Goal: Task Accomplishment & Management: Use online tool/utility

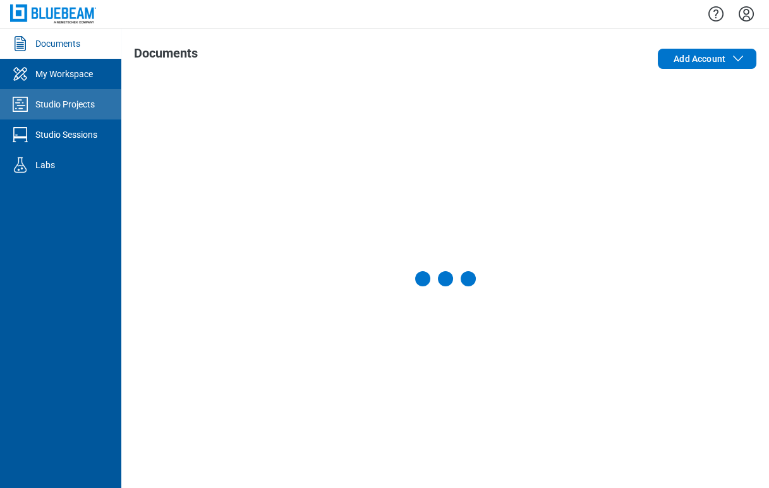
click at [67, 104] on div "Studio Projects" at bounding box center [64, 104] width 59 height 13
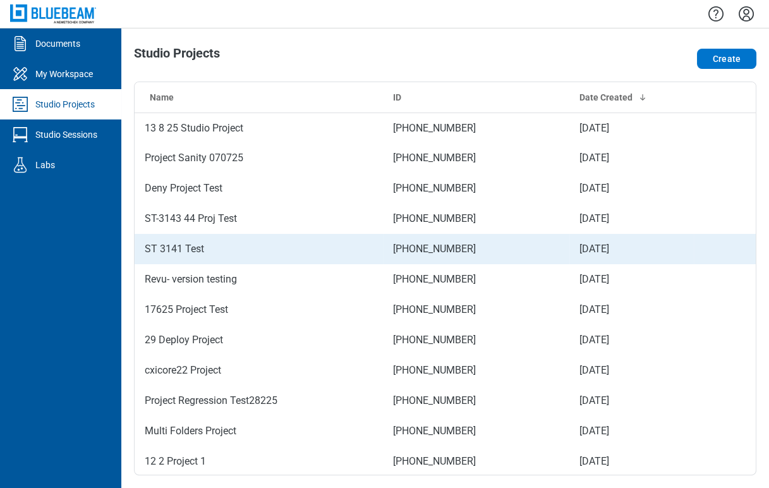
click at [191, 253] on td "ST 3141 Test" at bounding box center [259, 249] width 248 height 30
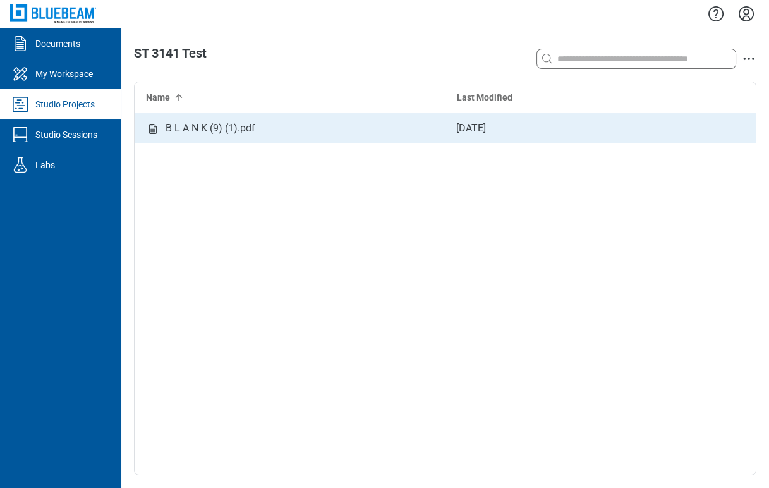
click at [243, 124] on div "B L A N K (9) (1).pdf" at bounding box center [210, 128] width 90 height 25
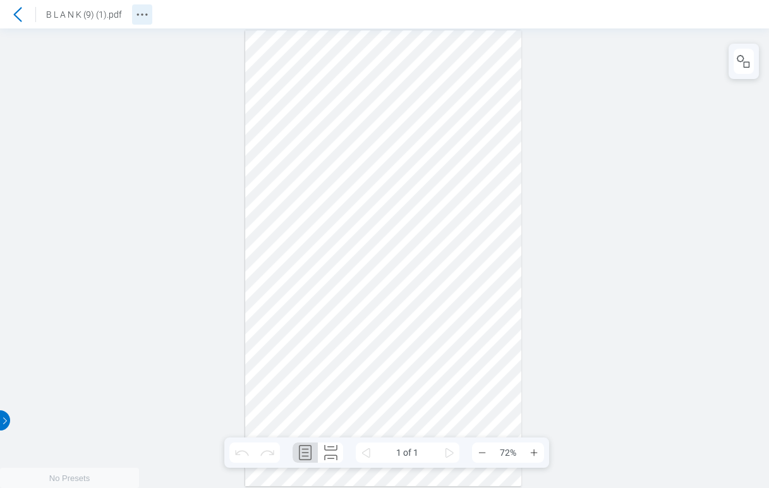
click at [143, 19] on icon "Revision History" at bounding box center [142, 14] width 15 height 15
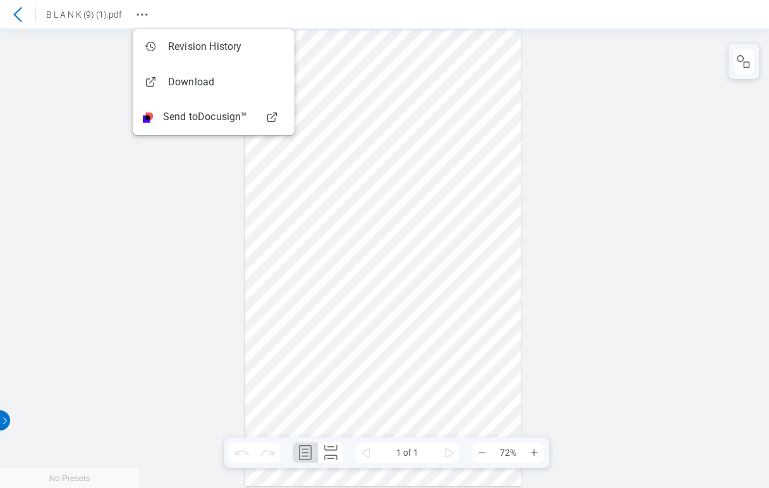
click at [17, 13] on icon at bounding box center [17, 14] width 15 height 15
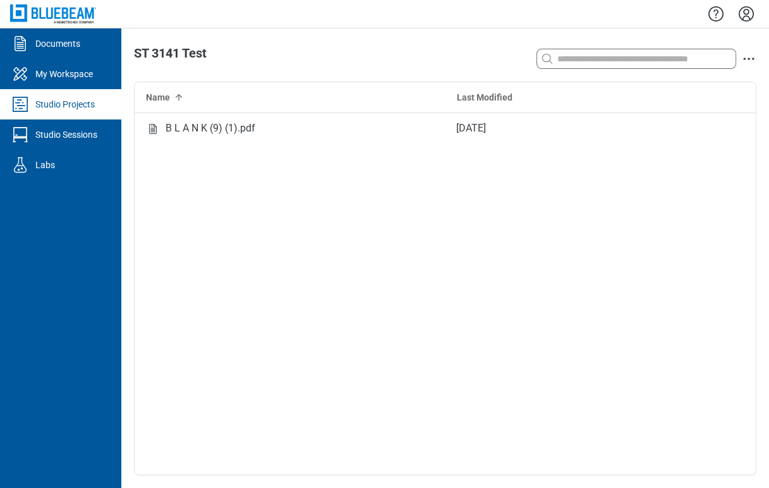
click at [78, 98] on div "Studio Projects" at bounding box center [64, 104] width 59 height 13
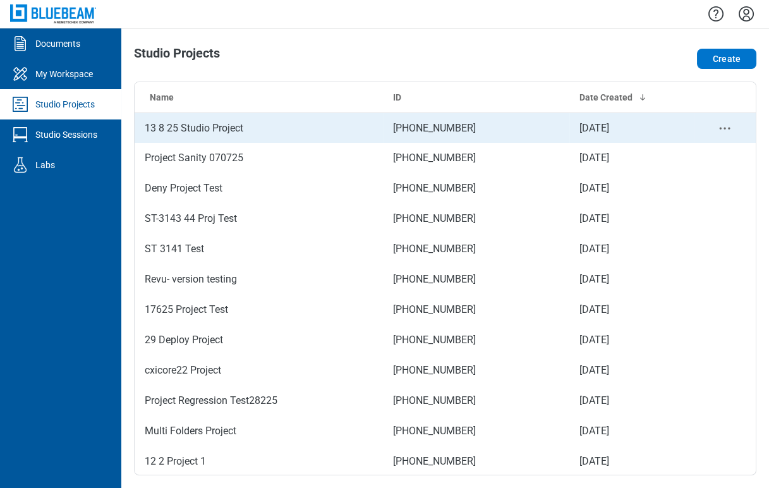
click at [169, 126] on td "13 8 25 Studio Project" at bounding box center [259, 127] width 248 height 30
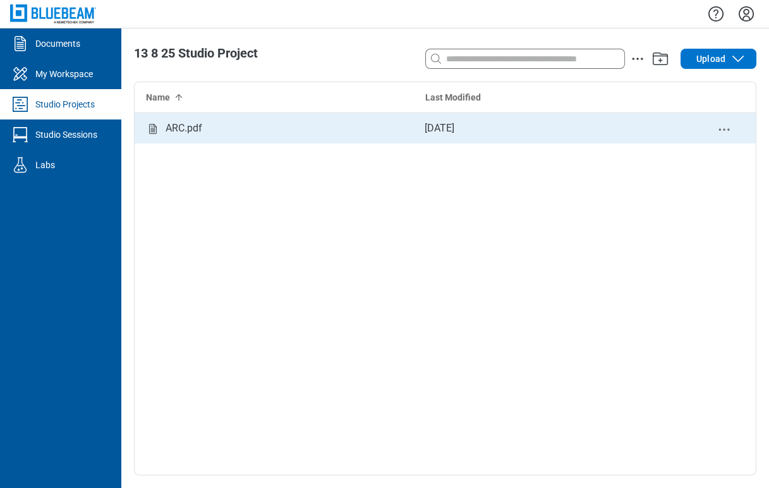
click at [171, 128] on div "ARC.pdf" at bounding box center [183, 128] width 37 height 25
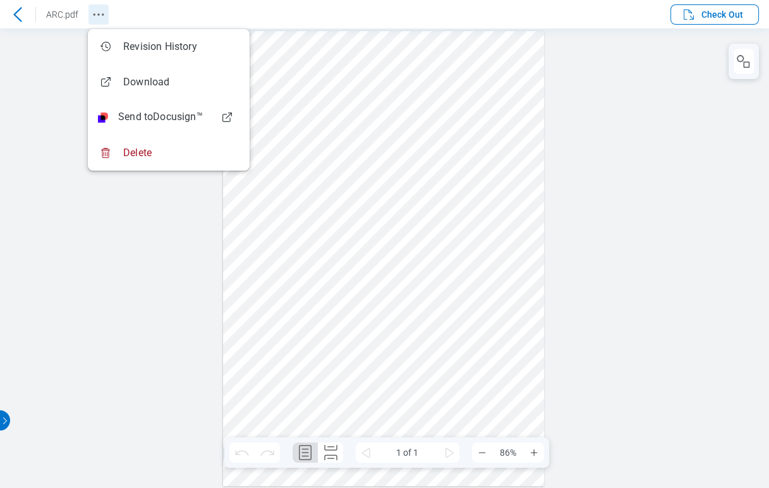
click at [101, 16] on icon "Revision History" at bounding box center [98, 14] width 15 height 15
